Goal: Navigation & Orientation: Understand site structure

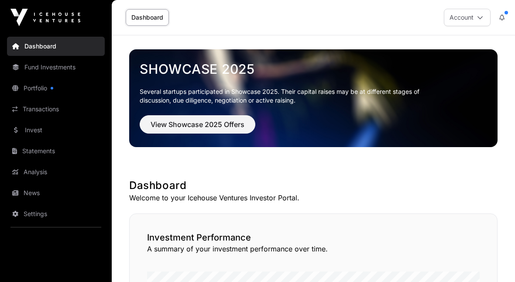
click at [39, 90] on link "Portfolio" at bounding box center [56, 88] width 98 height 19
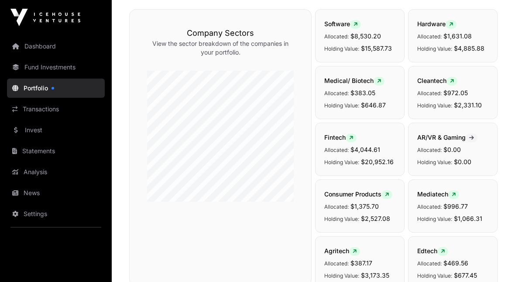
scroll to position [63, 0]
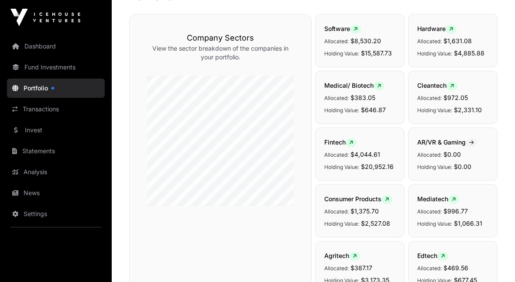
click at [44, 107] on link "Transactions" at bounding box center [56, 109] width 98 height 19
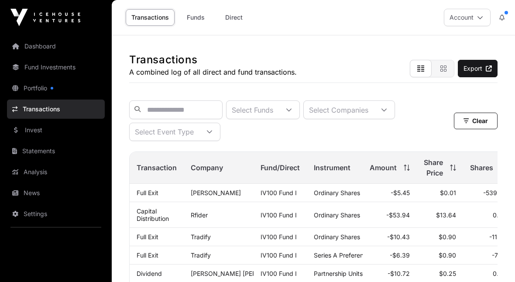
click at [231, 22] on link "Direct" at bounding box center [234, 17] width 35 height 17
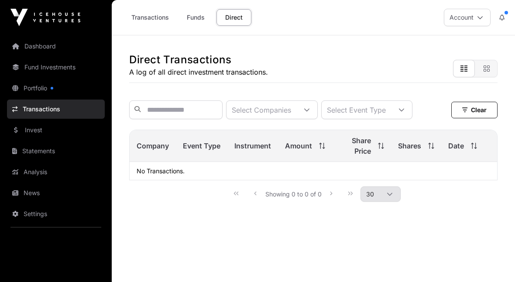
click at [154, 18] on link "Transactions" at bounding box center [150, 17] width 49 height 17
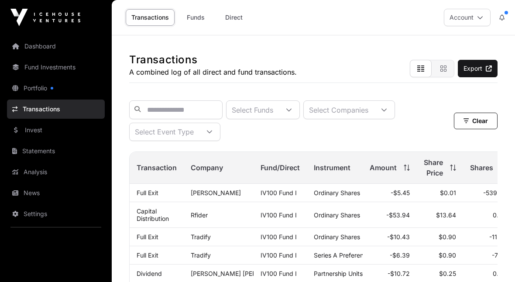
click at [45, 47] on link "Dashboard" at bounding box center [56, 46] width 98 height 19
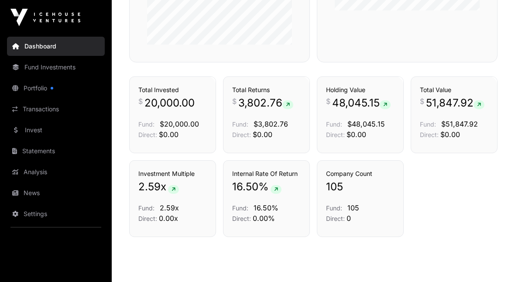
scroll to position [581, 0]
